Goal: Information Seeking & Learning: Learn about a topic

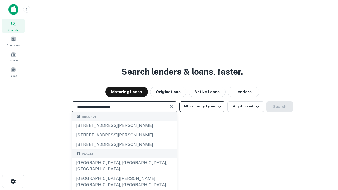
click at [124, 174] on div "[GEOGRAPHIC_DATA], [GEOGRAPHIC_DATA], [GEOGRAPHIC_DATA]" at bounding box center [124, 166] width 105 height 16
click at [203, 107] on button "All Property Types" at bounding box center [203, 107] width 46 height 11
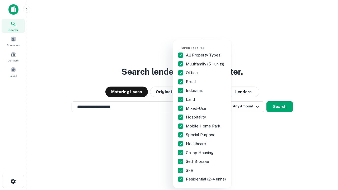
type input "**********"
click at [207, 44] on button "button" at bounding box center [207, 44] width 58 height 0
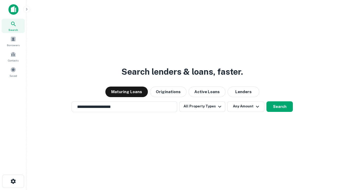
scroll to position [3, 64]
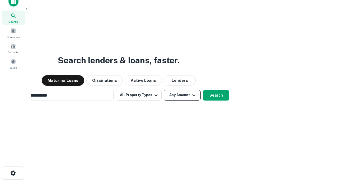
click at [164, 90] on button "Any Amount" at bounding box center [182, 95] width 37 height 11
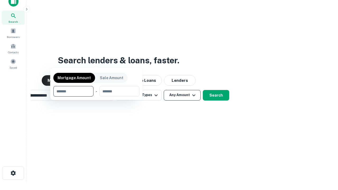
scroll to position [8, 0]
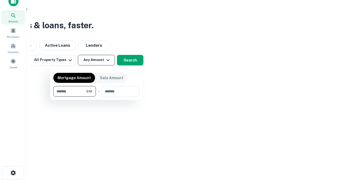
type input "*******"
click at [97, 97] on button "button" at bounding box center [96, 97] width 86 height 0
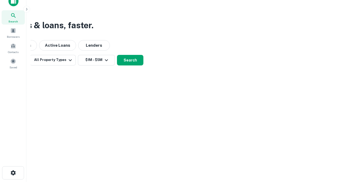
scroll to position [8, 0]
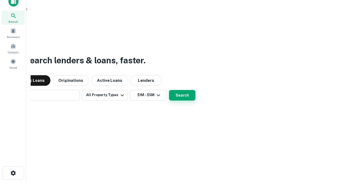
click at [169, 90] on button "Search" at bounding box center [182, 95] width 26 height 11
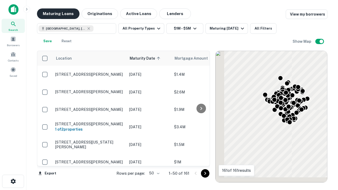
click at [58, 14] on button "Maturing Loans" at bounding box center [58, 13] width 43 height 11
